Goal: Task Accomplishment & Management: Use online tool/utility

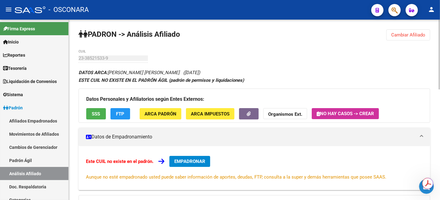
click at [408, 36] on span "Cambiar Afiliado" at bounding box center [408, 35] width 34 height 6
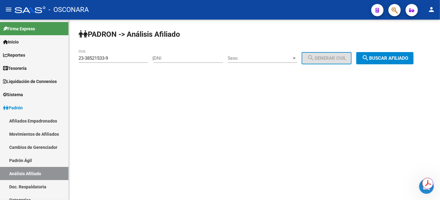
drag, startPoint x: 181, startPoint y: 65, endPoint x: 181, endPoint y: 59, distance: 5.3
click at [181, 65] on div "DNI" at bounding box center [188, 59] width 69 height 19
click at [181, 59] on input "DNI" at bounding box center [188, 58] width 69 height 6
paste input "49072986"
type input "49072986"
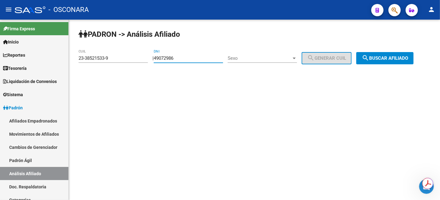
click at [270, 61] on span "Sexo" at bounding box center [259, 58] width 64 height 6
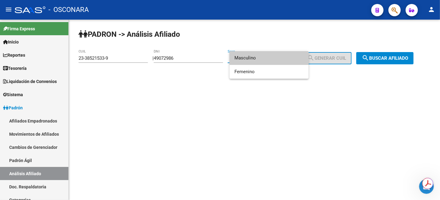
click at [270, 61] on span "Masculino" at bounding box center [268, 58] width 69 height 14
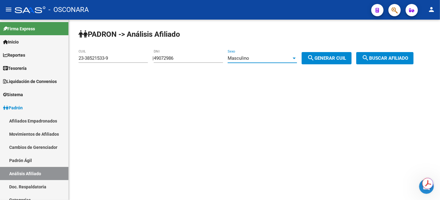
click at [323, 59] on span "search Generar CUIL" at bounding box center [326, 58] width 39 height 6
type input "20-49072986-1"
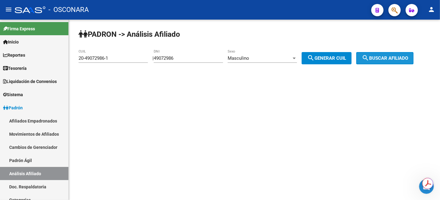
click at [400, 58] on span "search Buscar afiliado" at bounding box center [384, 58] width 46 height 6
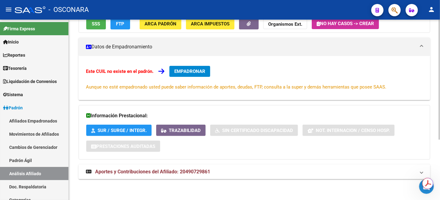
scroll to position [90, 0]
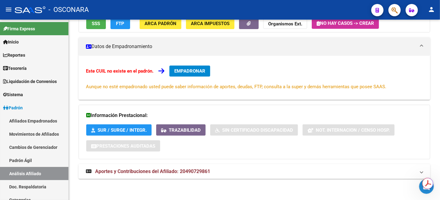
click at [201, 173] on span "Aportes y Contribuciones del Afiliado: 20490729861" at bounding box center [152, 172] width 115 height 6
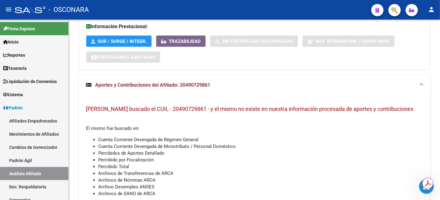
scroll to position [212, 0]
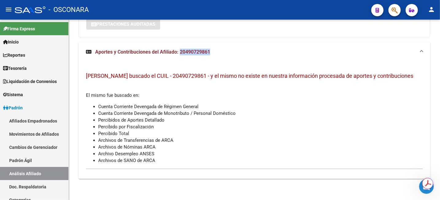
drag, startPoint x: 180, startPoint y: 52, endPoint x: 216, endPoint y: 54, distance: 35.3
click at [216, 54] on mat-panel-title "Aportes y Contribuciones del Afiliado: 20490729861" at bounding box center [250, 52] width 329 height 7
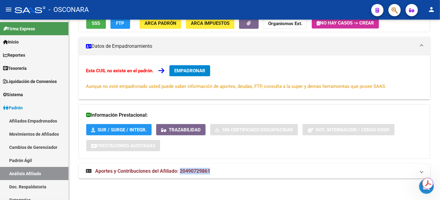
scroll to position [91, 0]
copy span "20490729861"
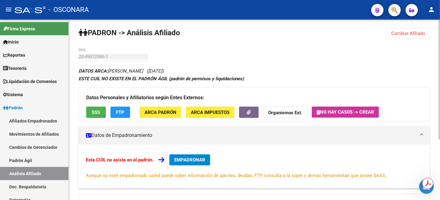
scroll to position [0, 0]
